Goal: Go to known website: Go to known website

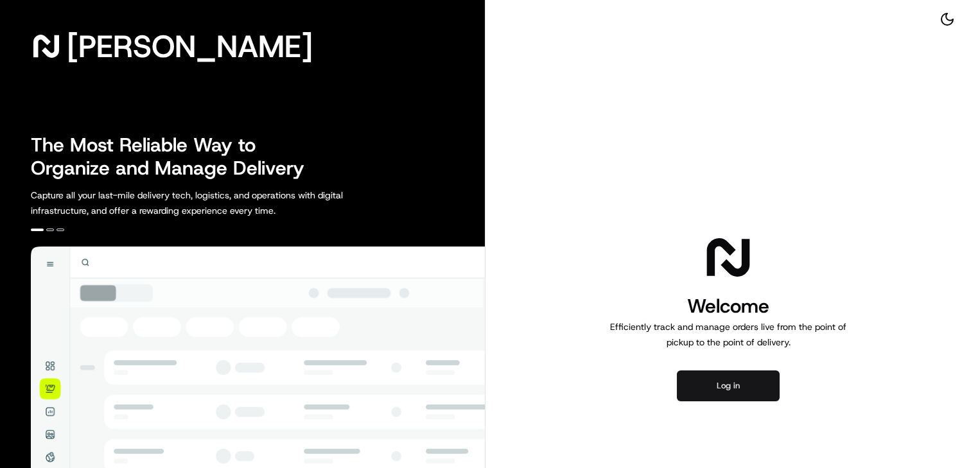
click at [724, 385] on button "Log in" at bounding box center [728, 385] width 103 height 31
